Goal: Find specific page/section: Find specific page/section

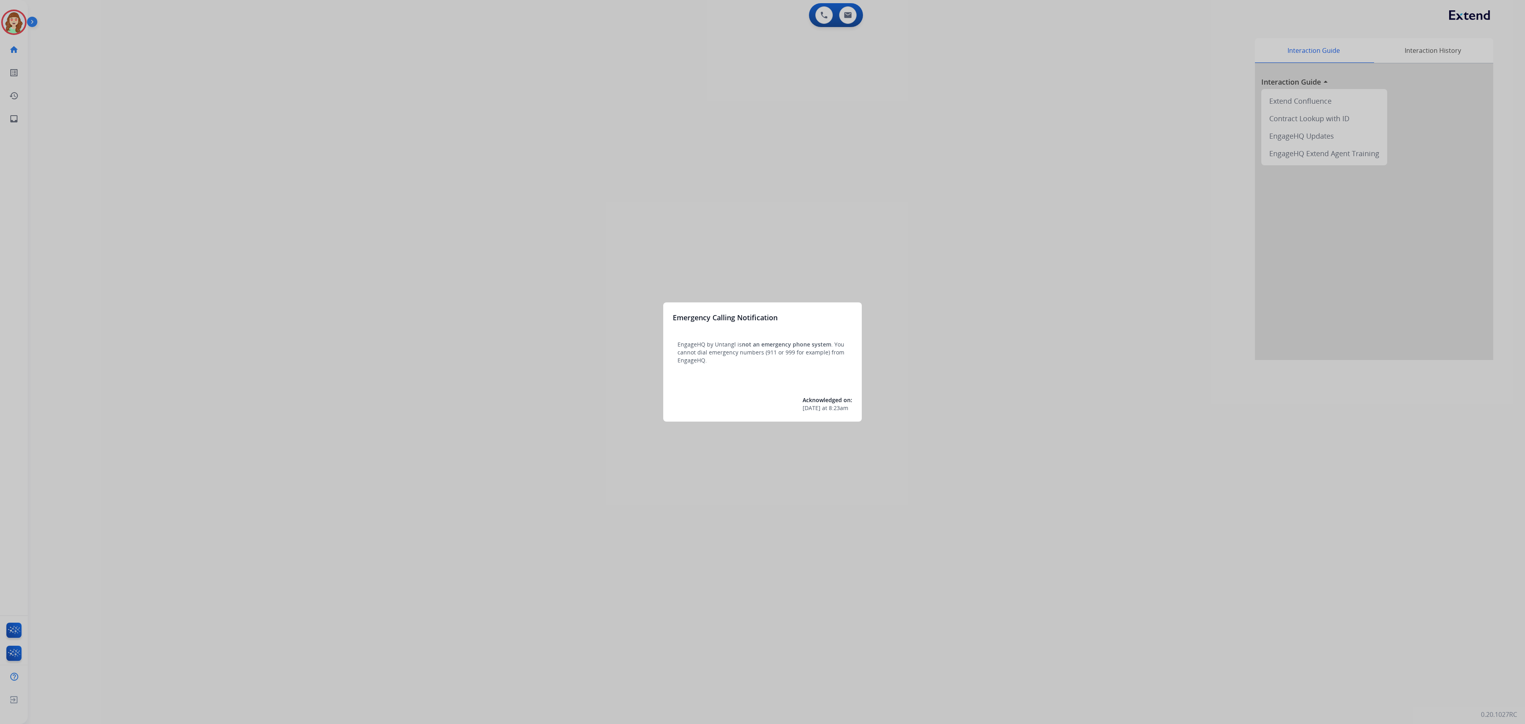
drag, startPoint x: 542, startPoint y: 83, endPoint x: 538, endPoint y: 87, distance: 5.6
click at [538, 87] on div at bounding box center [762, 362] width 1525 height 724
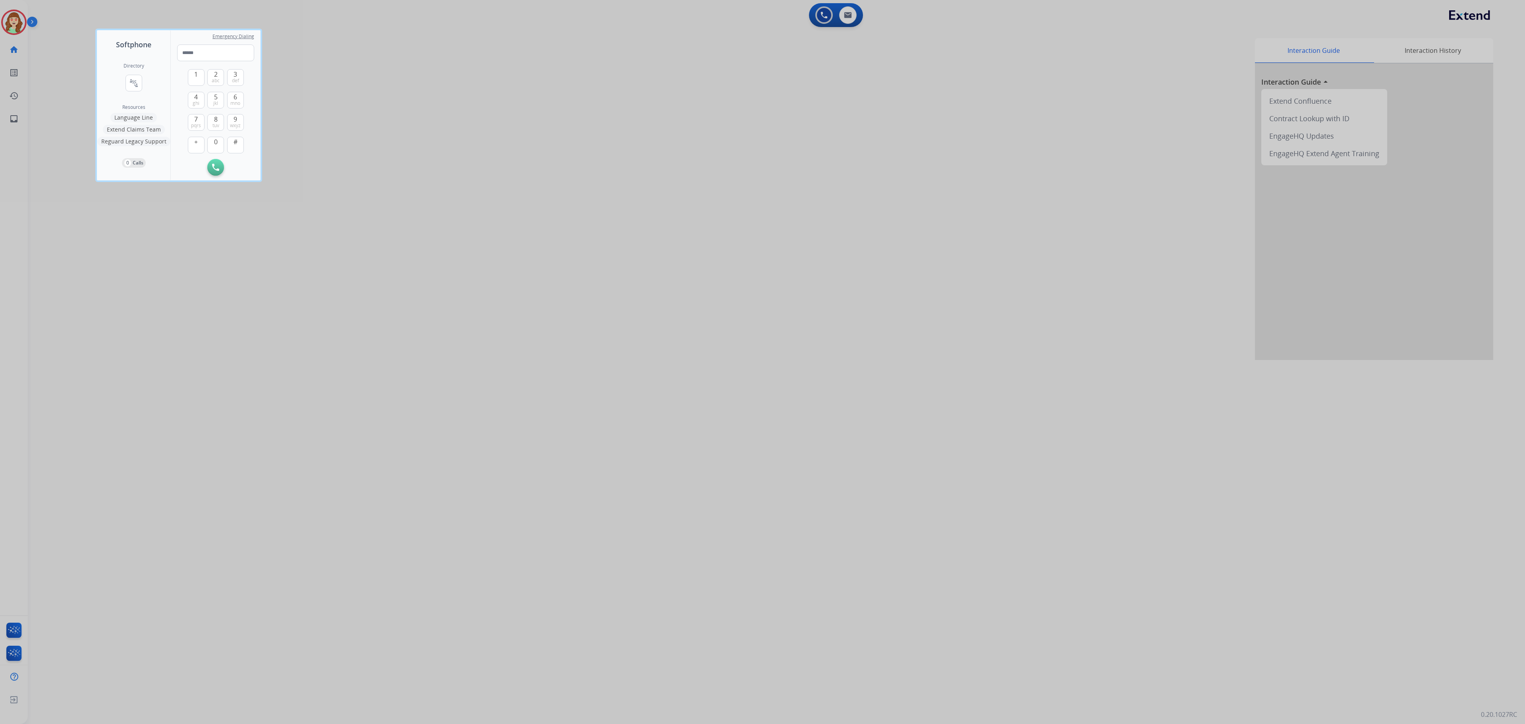
drag, startPoint x: 849, startPoint y: 419, endPoint x: 1153, endPoint y: 224, distance: 360.5
click at [849, 423] on div at bounding box center [762, 362] width 1525 height 724
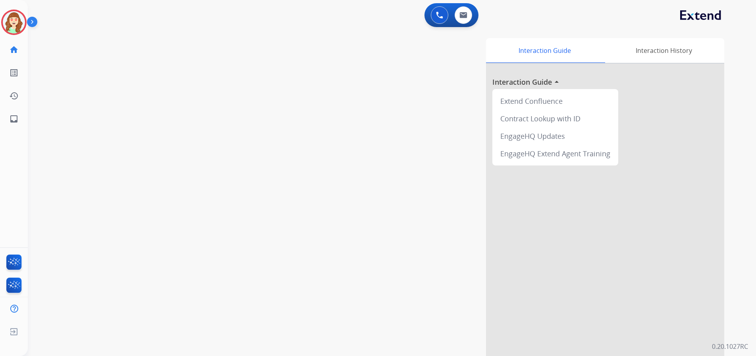
drag, startPoint x: 1432, startPoint y: 0, endPoint x: 385, endPoint y: 102, distance: 1051.3
click at [297, 155] on div "Interaction Guide Interaction History Interaction Guide arrow_drop_up Extend Co…" at bounding box center [493, 199] width 462 height 322
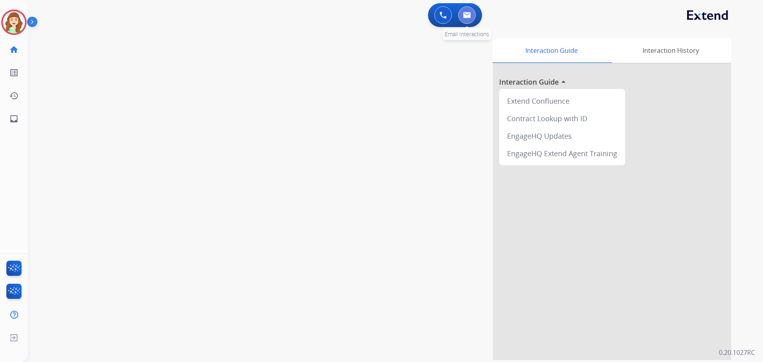
click at [460, 10] on button at bounding box center [466, 14] width 17 height 17
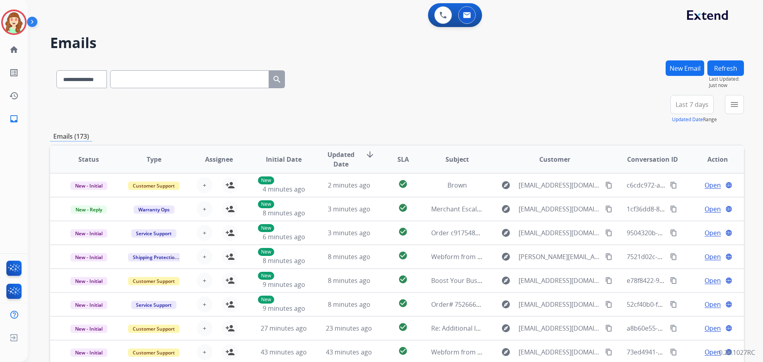
click at [533, 124] on div "**********" at bounding box center [397, 256] width 694 height 392
click at [732, 107] on mat-icon "menu" at bounding box center [734, 105] width 10 height 10
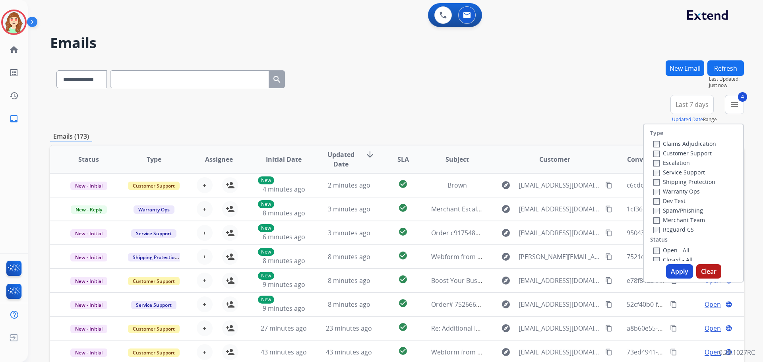
click at [680, 271] on button "Apply" at bounding box center [679, 271] width 27 height 14
